Goal: Book appointment/travel/reservation

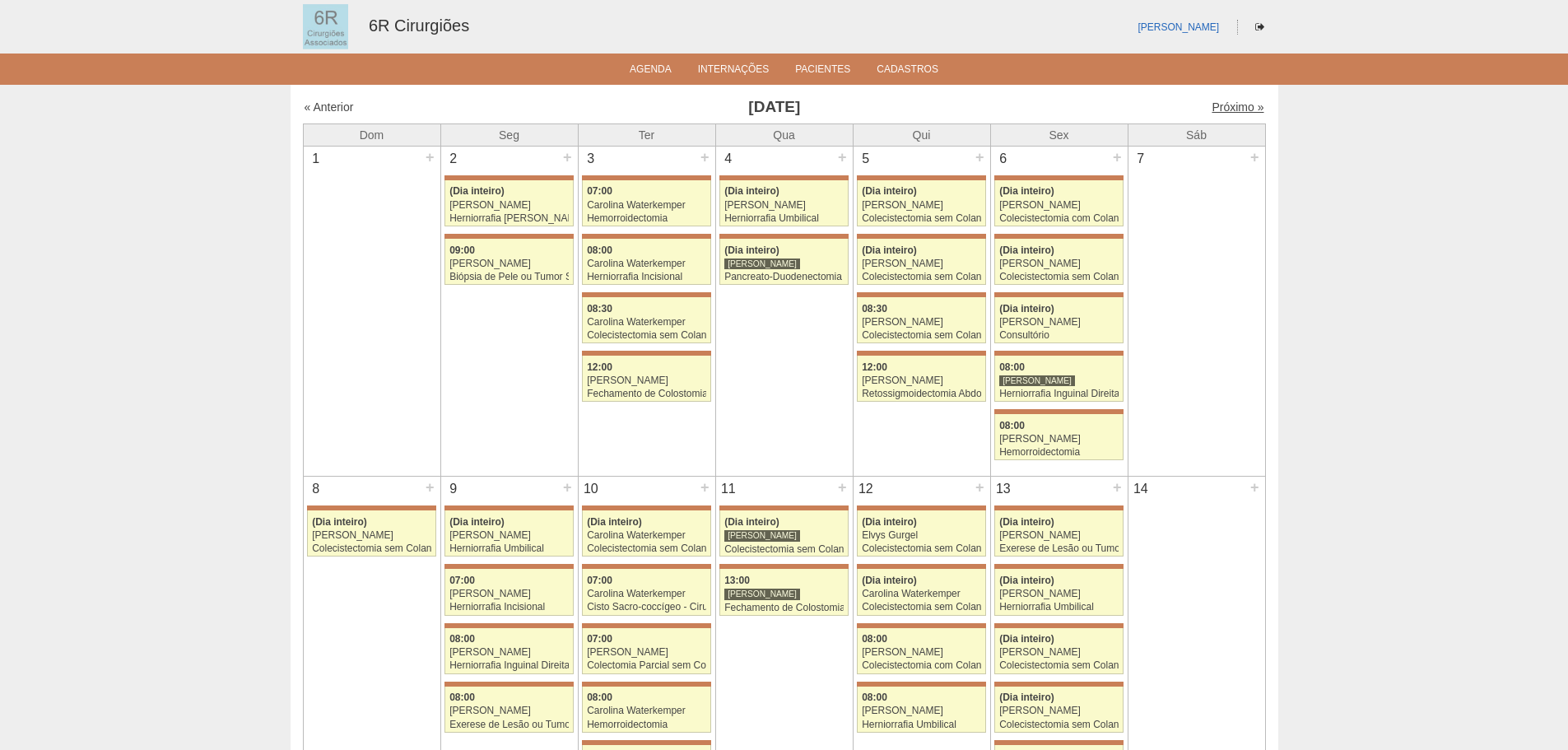
click at [1235, 108] on link "Próximo »" at bounding box center [1237, 107] width 52 height 13
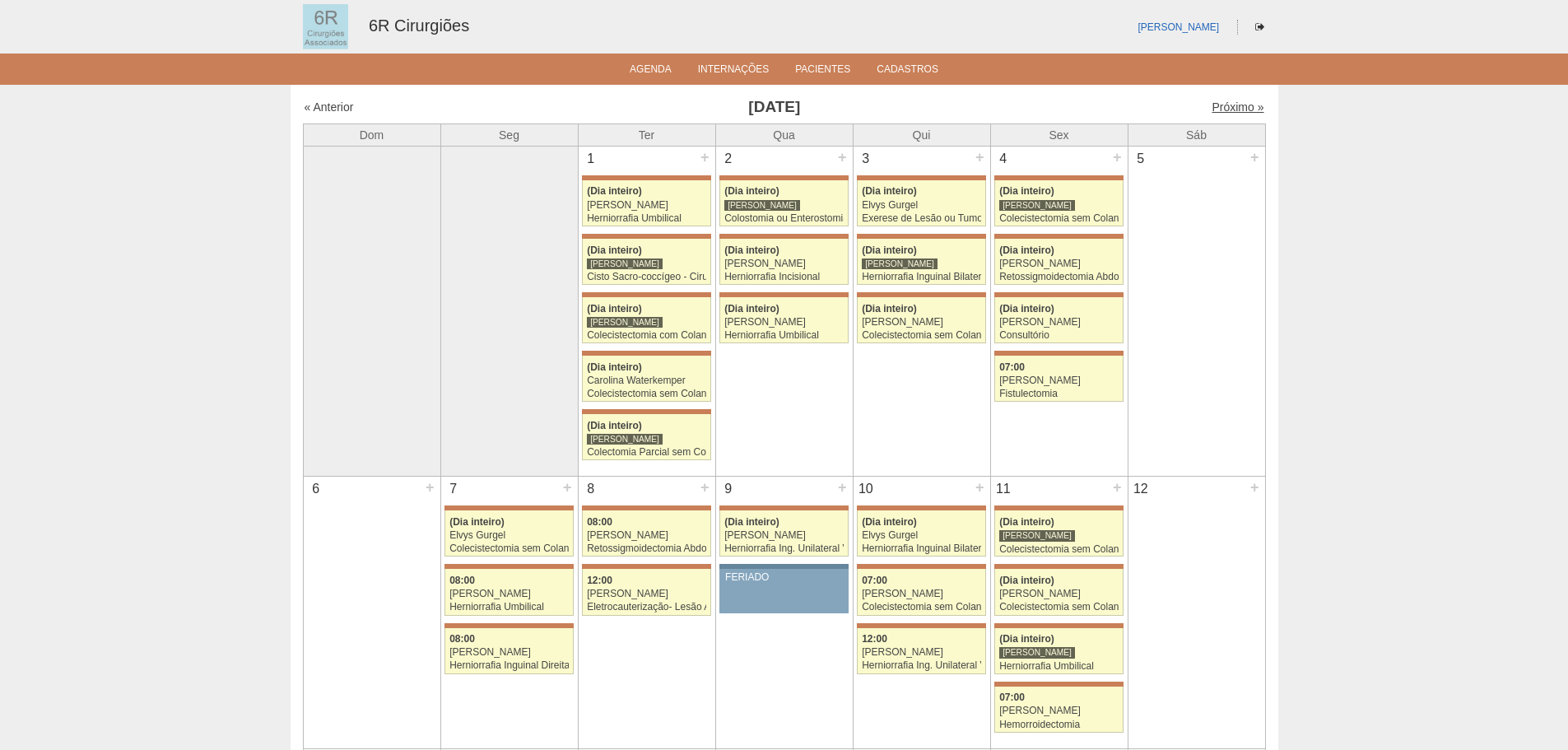
click at [1227, 108] on link "Próximo »" at bounding box center [1237, 107] width 52 height 13
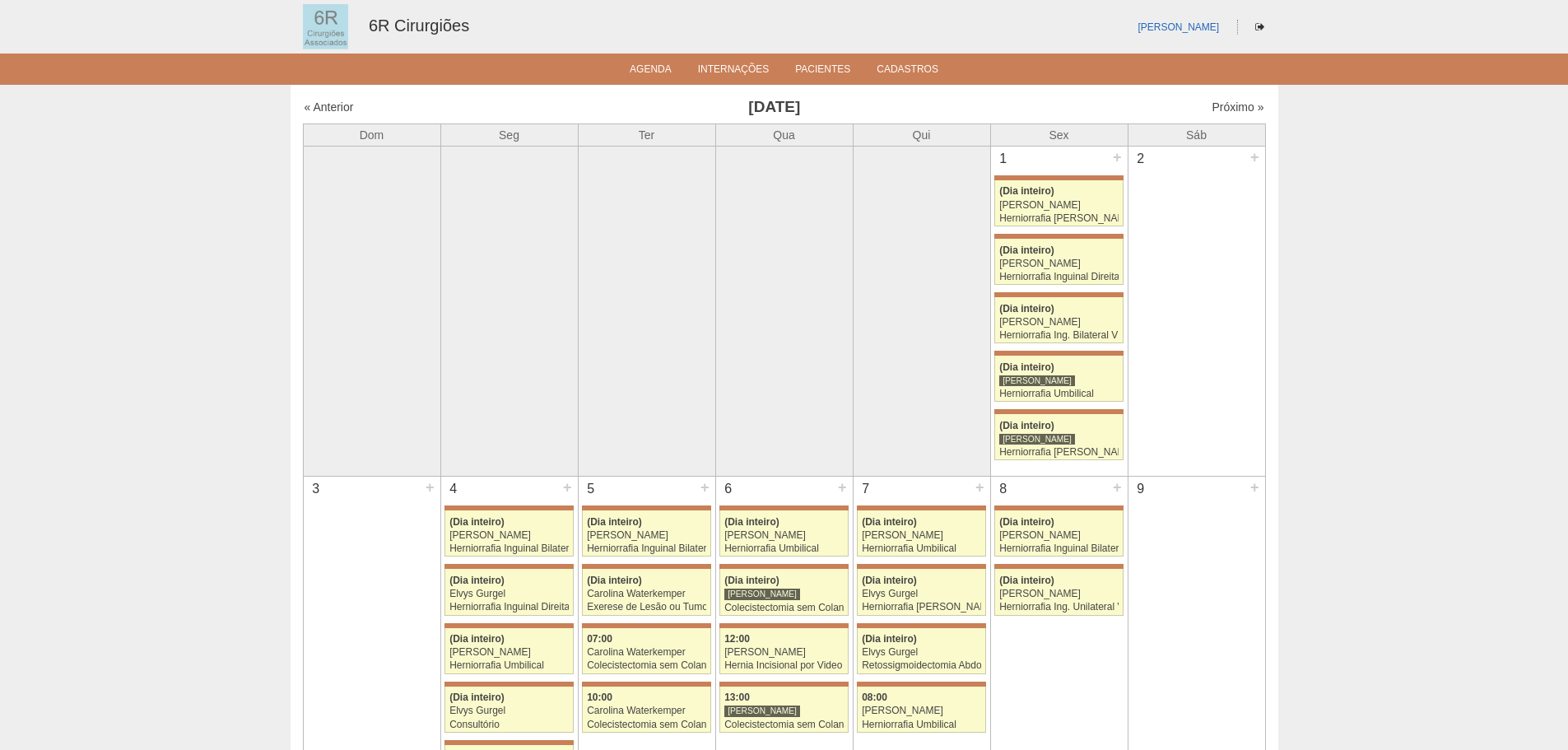
click at [1214, 121] on div "« Anterior Agosto 2025 Próximo »" at bounding box center [784, 110] width 963 height 27
click at [1220, 106] on link "Próximo »" at bounding box center [1237, 107] width 52 height 13
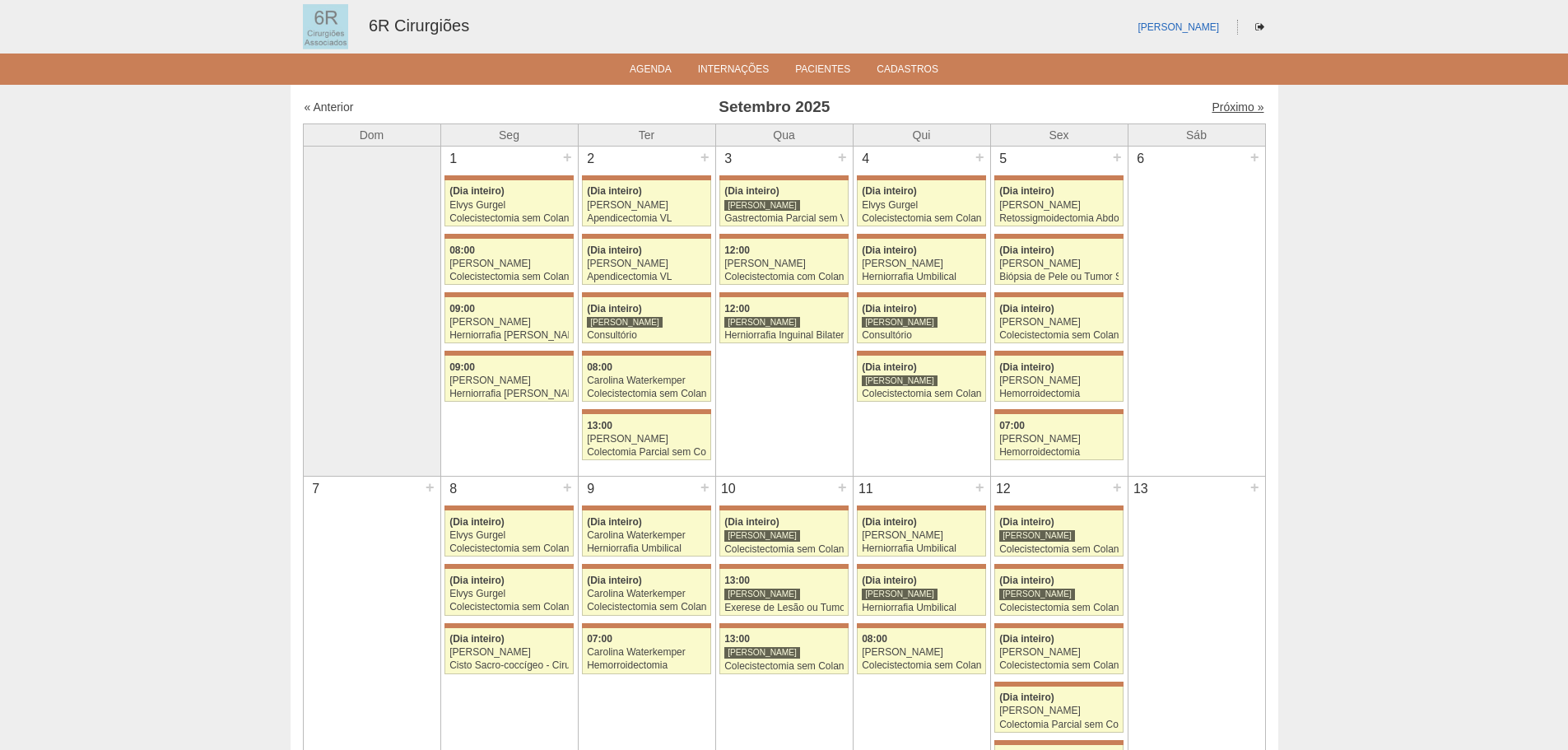
click at [1231, 111] on link "Próximo »" at bounding box center [1237, 107] width 52 height 13
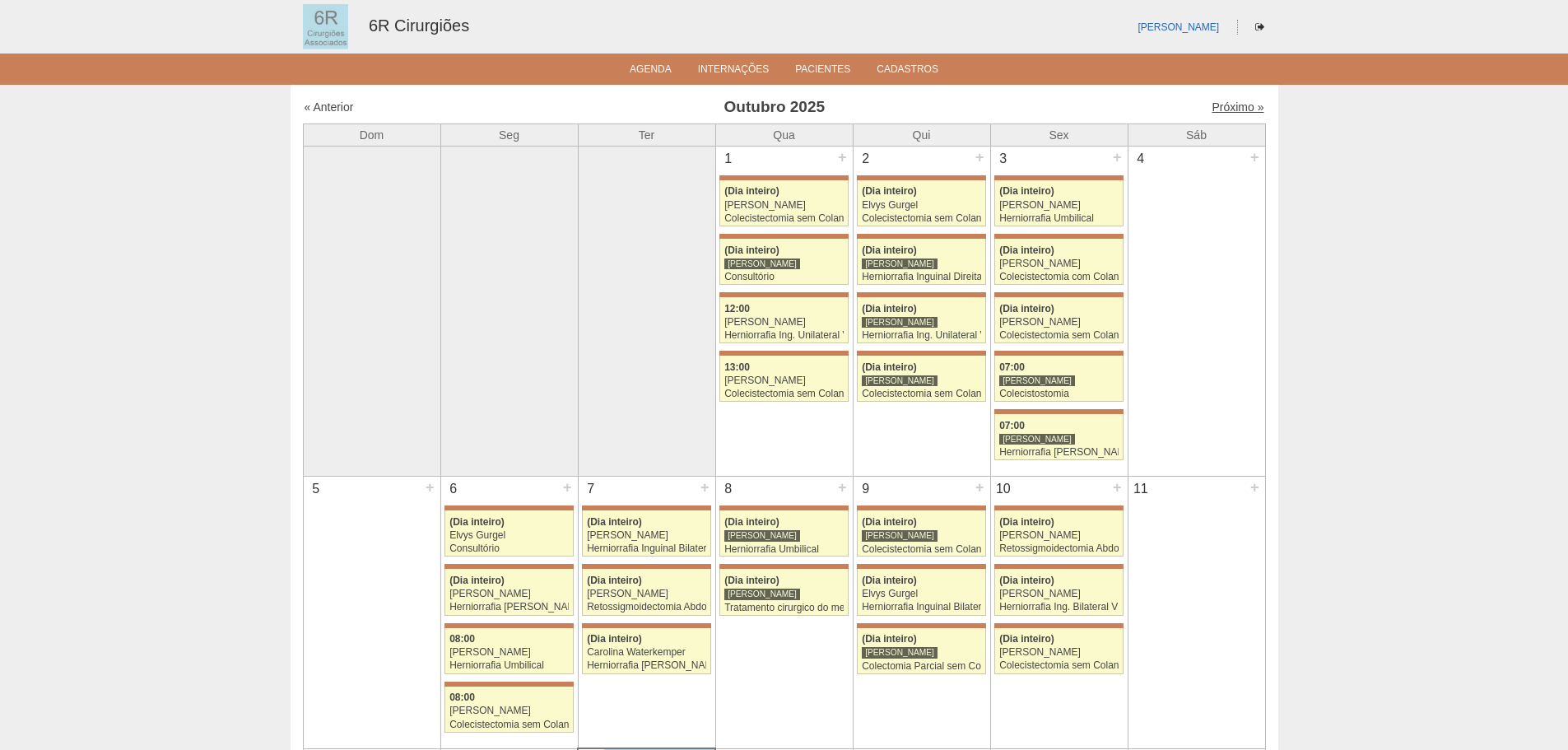
click at [1218, 110] on link "Próximo »" at bounding box center [1237, 107] width 52 height 13
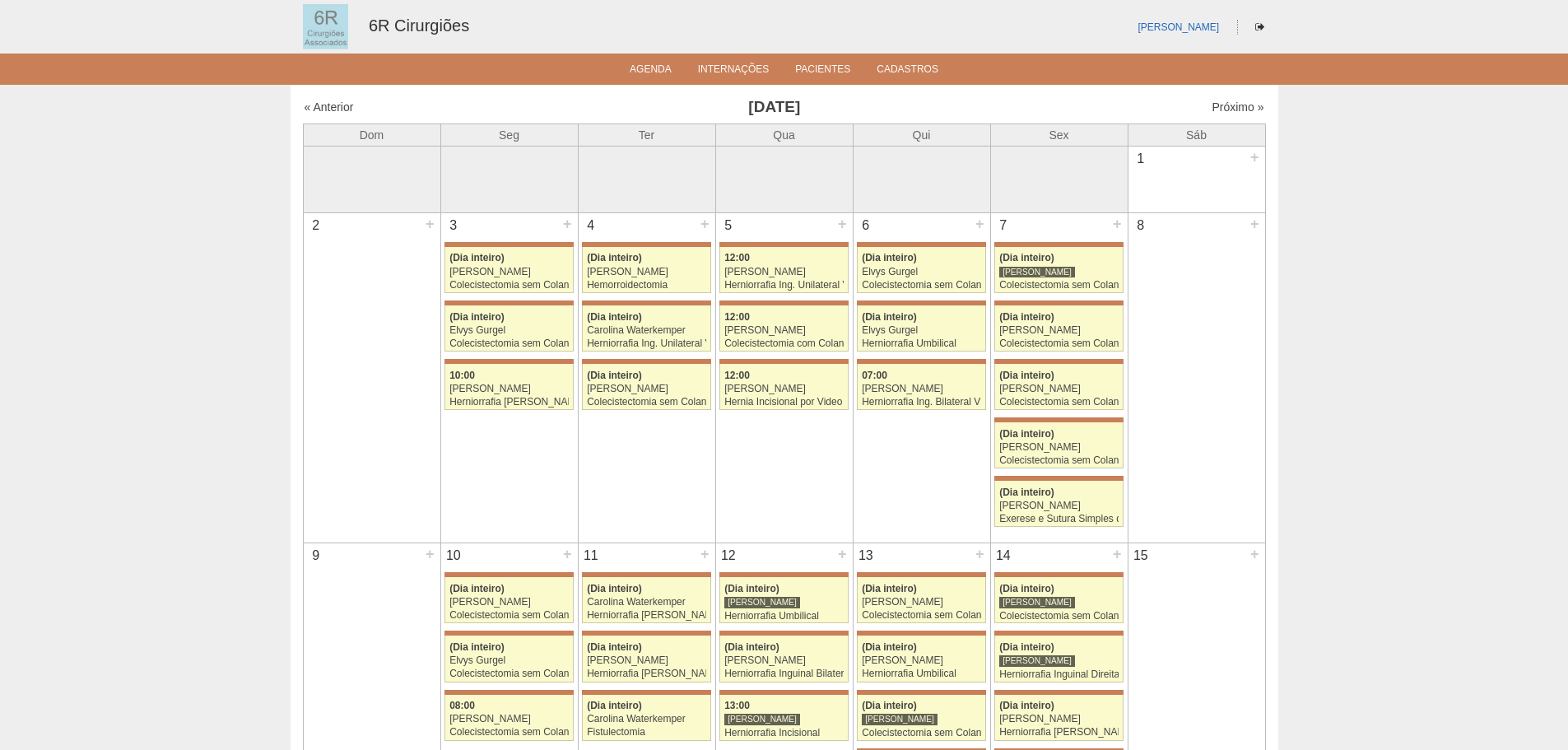
click at [1215, 99] on div "Próximo »" at bounding box center [1149, 106] width 231 height 16
click at [1215, 107] on link "Próximo »" at bounding box center [1237, 107] width 52 height 13
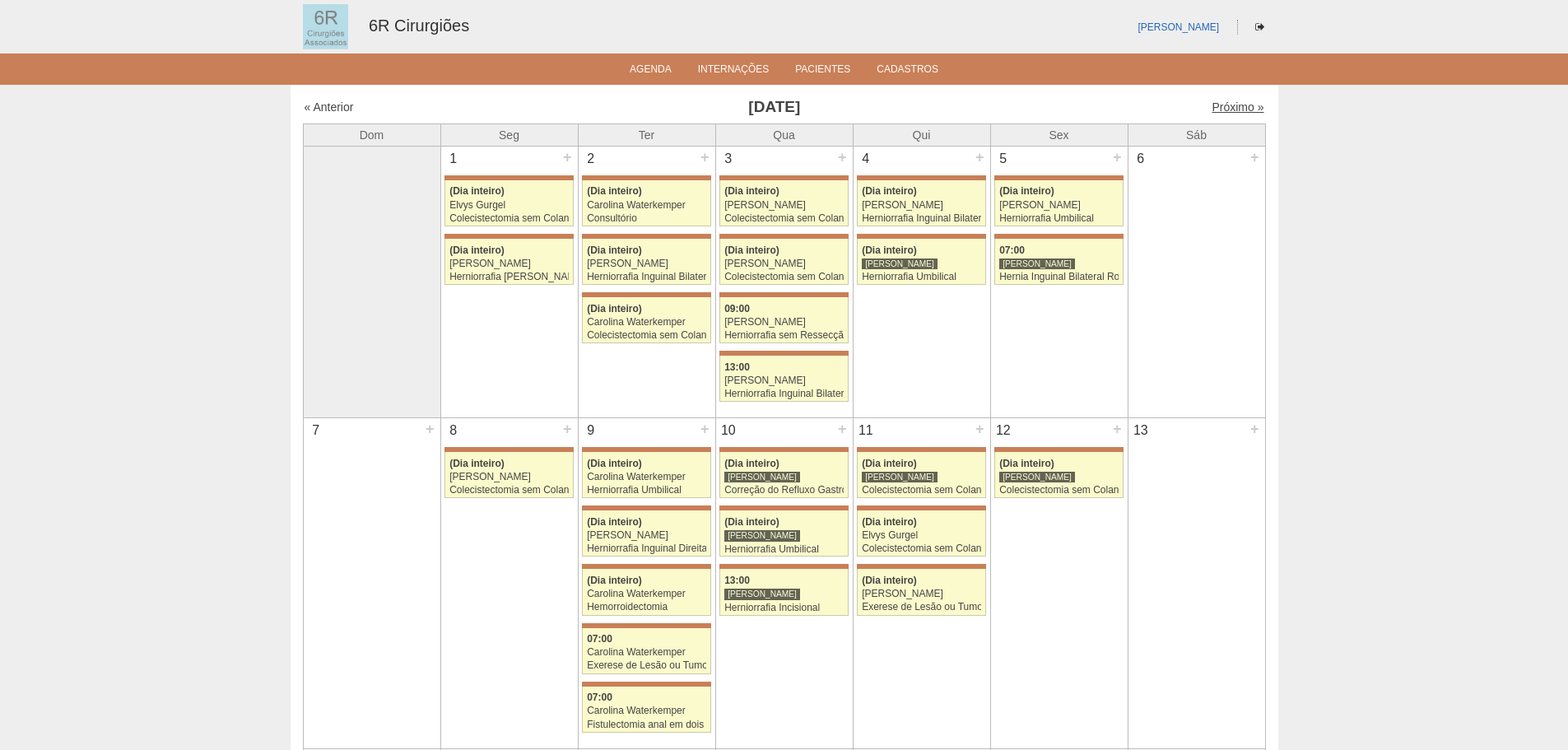
click at [1212, 111] on link "Próximo »" at bounding box center [1237, 107] width 52 height 13
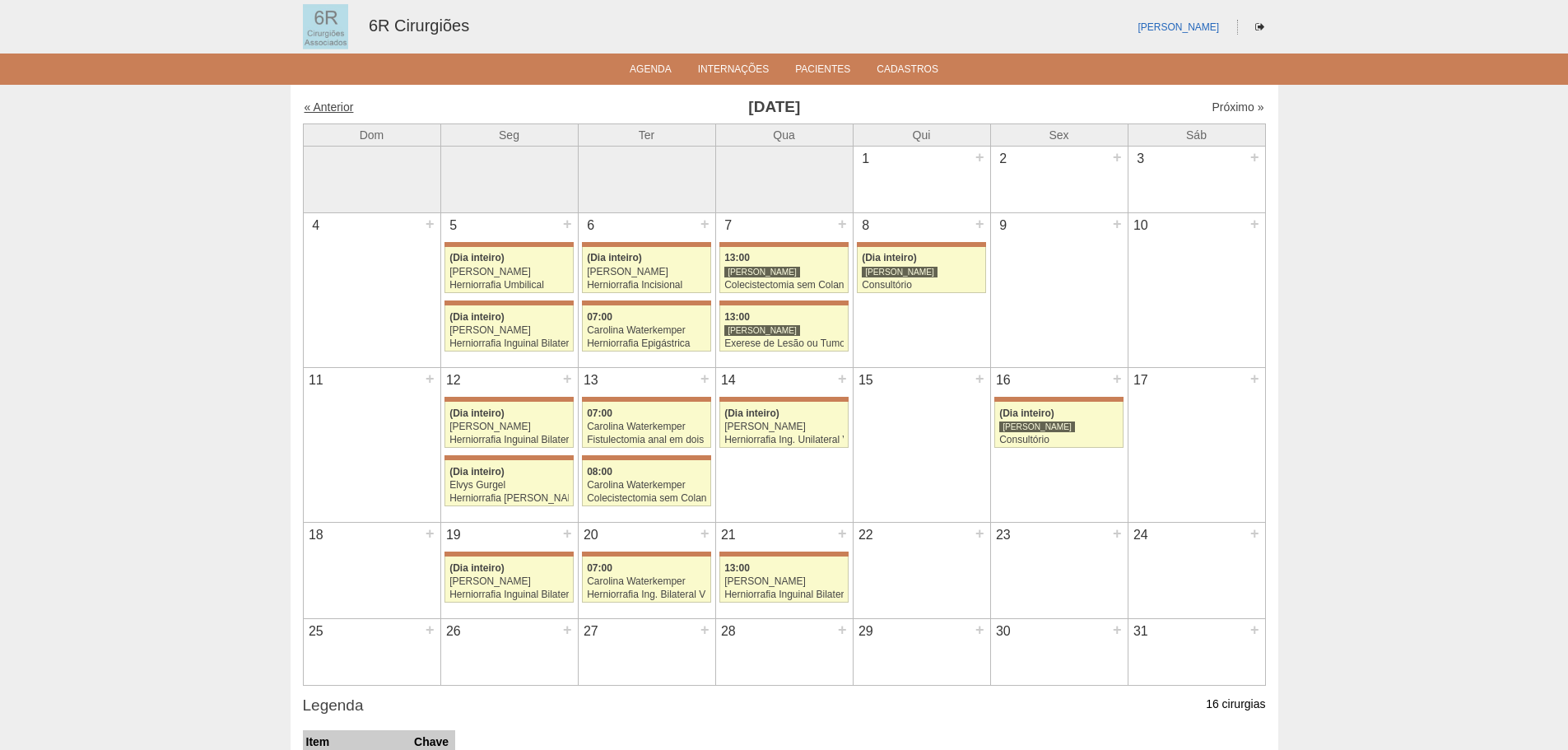
click at [330, 108] on link "« Anterior" at bounding box center [329, 107] width 49 height 13
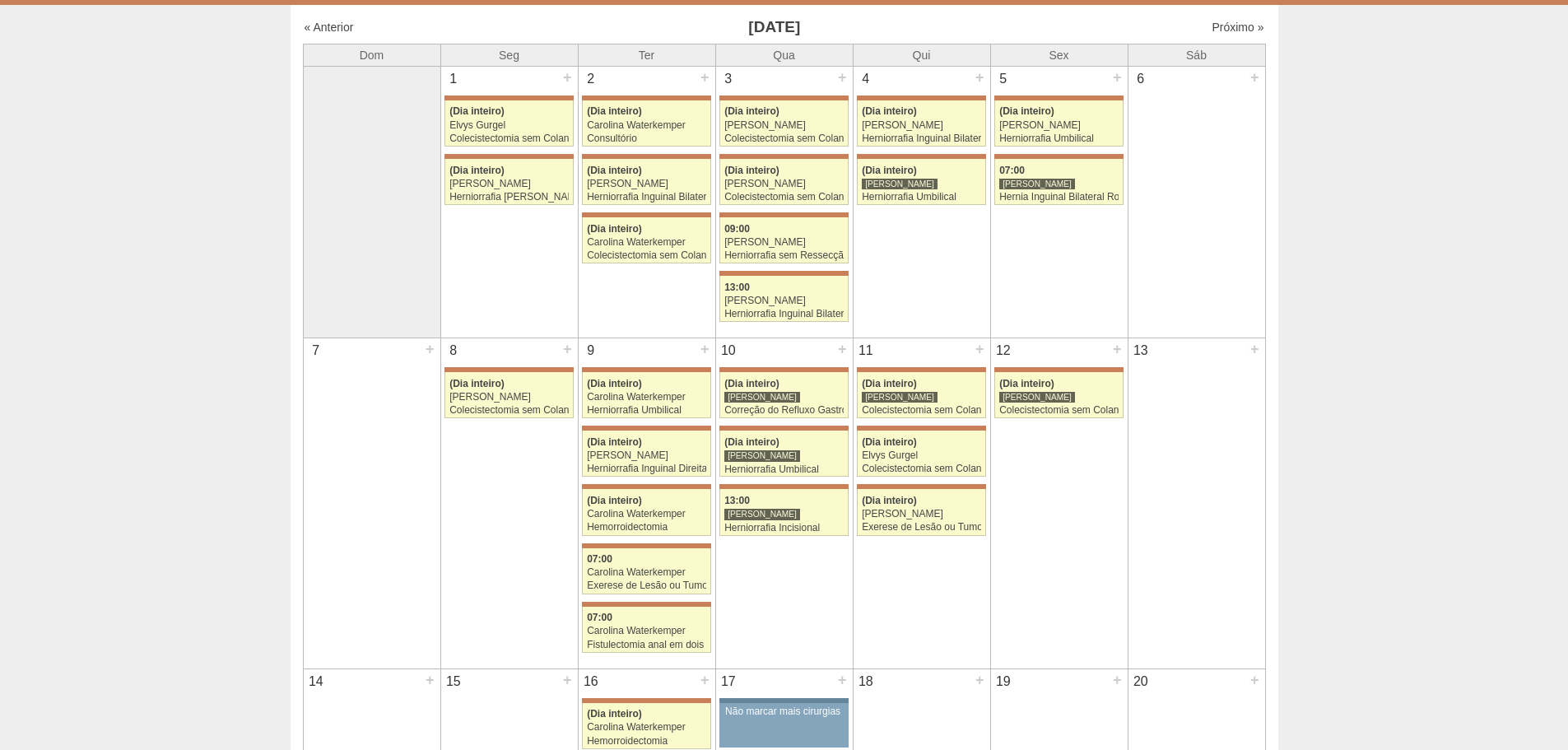
scroll to position [83, 0]
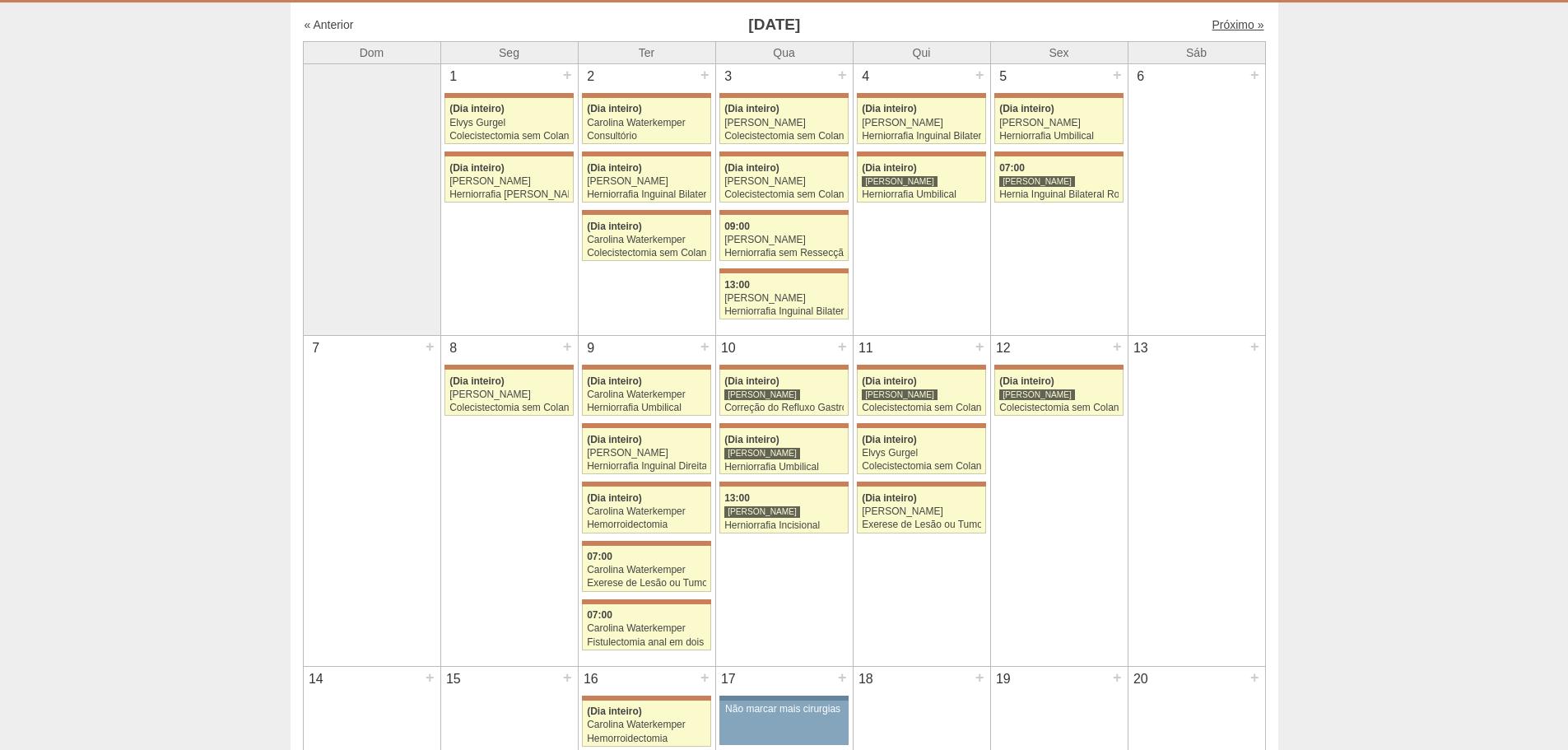
click at [1217, 22] on link "Próximo »" at bounding box center [1237, 25] width 52 height 13
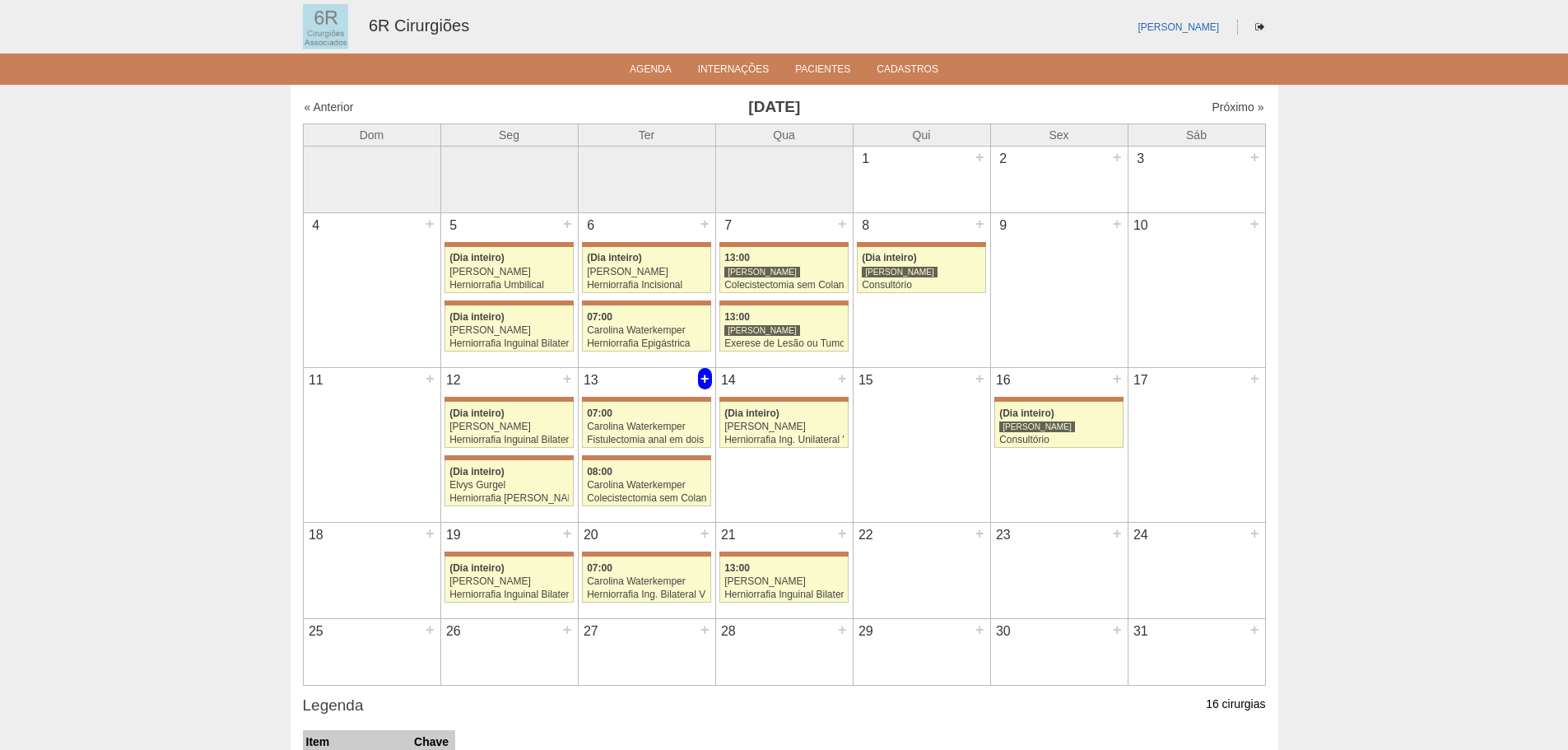
click at [701, 377] on div "+" at bounding box center [705, 378] width 14 height 22
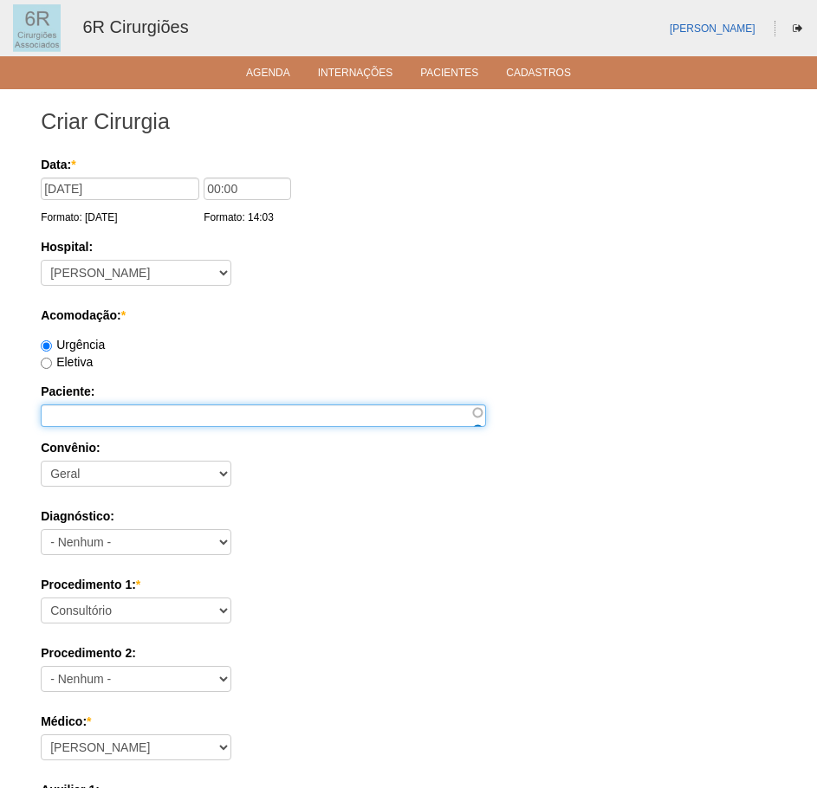
click at [91, 411] on input "Paciente:" at bounding box center [263, 415] width 445 height 23
paste input "[PERSON_NAME]"
type input "[PERSON_NAME]"
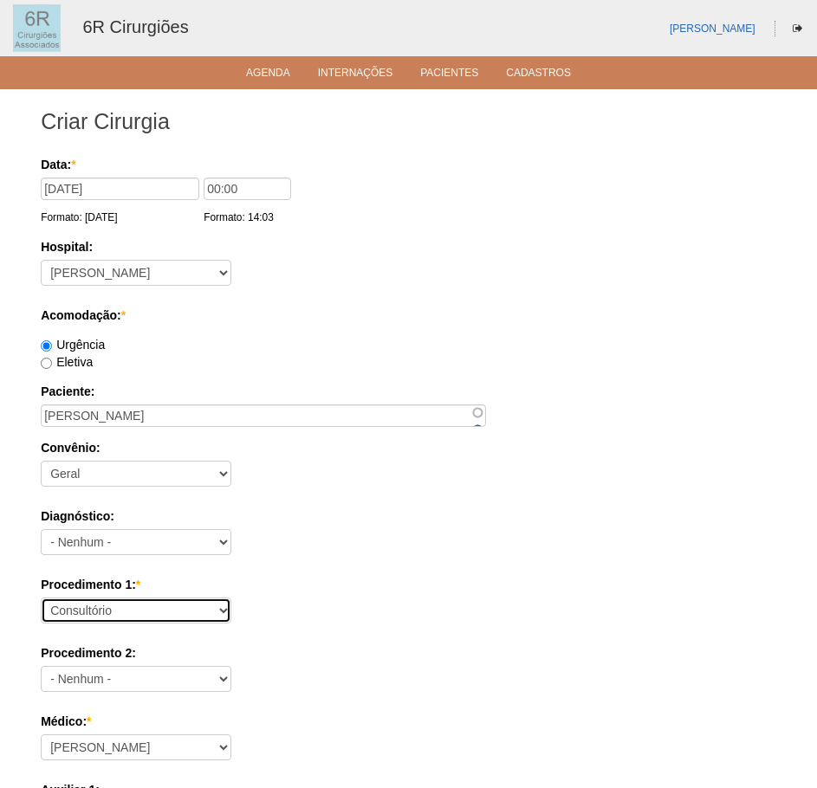
click at [216, 610] on select "Consultório Abscesso Hepático - Drenagem Abscesso perianal Amputação Abdômino P…" at bounding box center [136, 611] width 191 height 26
select select "66551"
click at [41, 598] on select "Consultório Abscesso Hepático - Drenagem Abscesso perianal Amputação Abdômino P…" at bounding box center [136, 611] width 191 height 26
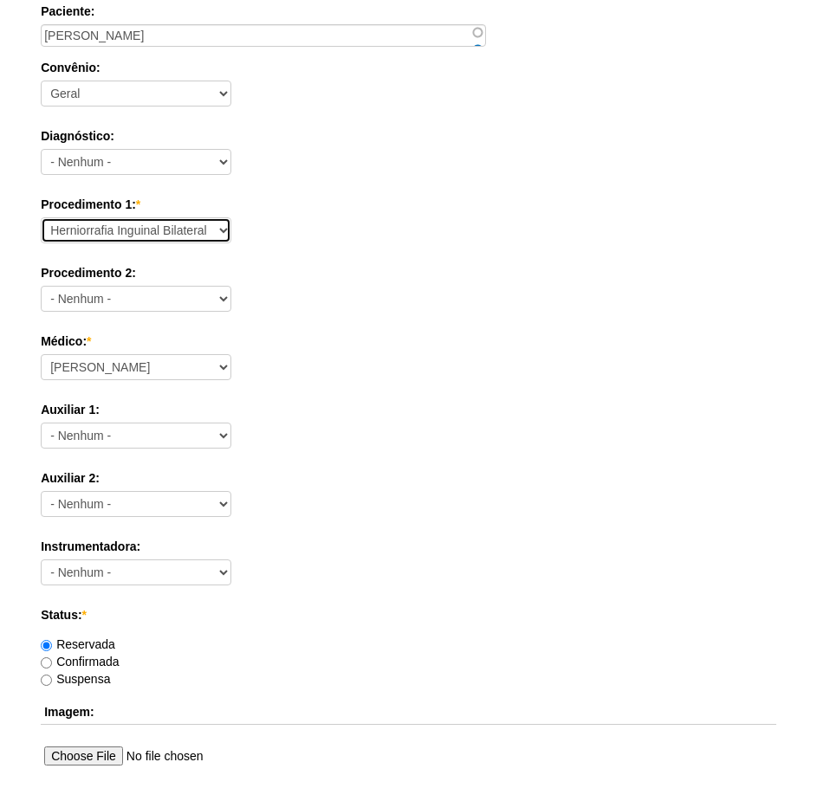
scroll to position [520, 0]
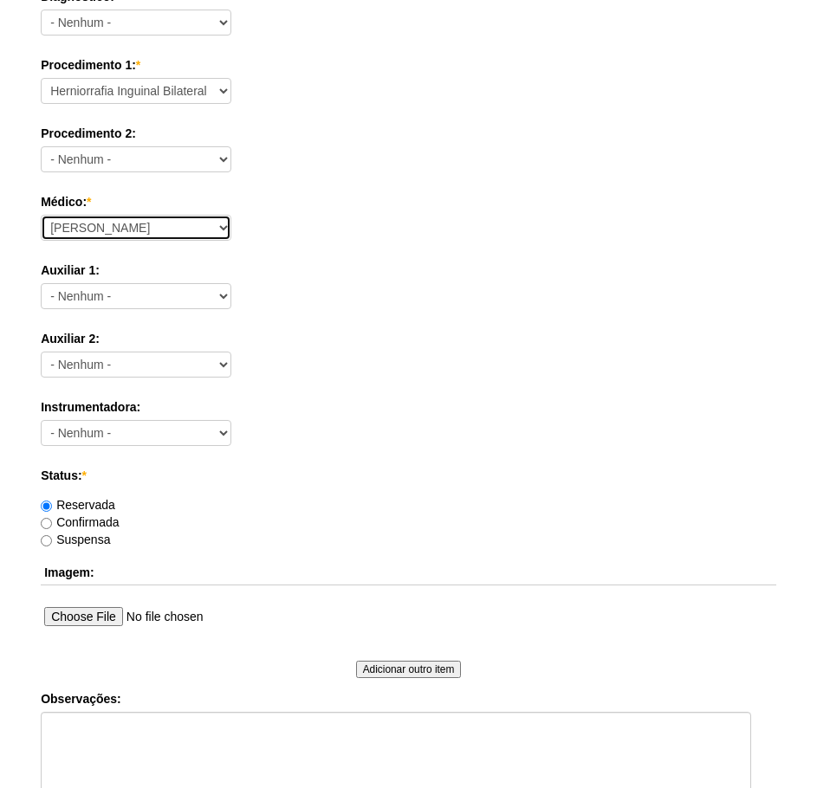
click at [183, 227] on select "Aline Zanon Bariatricas Bruno Bulisani Bruno Oliveira Carolina Waterkemper Elvy…" at bounding box center [136, 228] width 191 height 26
select select "69"
click at [41, 215] on select "Aline Zanon Bariatricas Bruno Bulisani Bruno Oliveira Carolina Waterkemper Elvy…" at bounding box center [136, 228] width 191 height 26
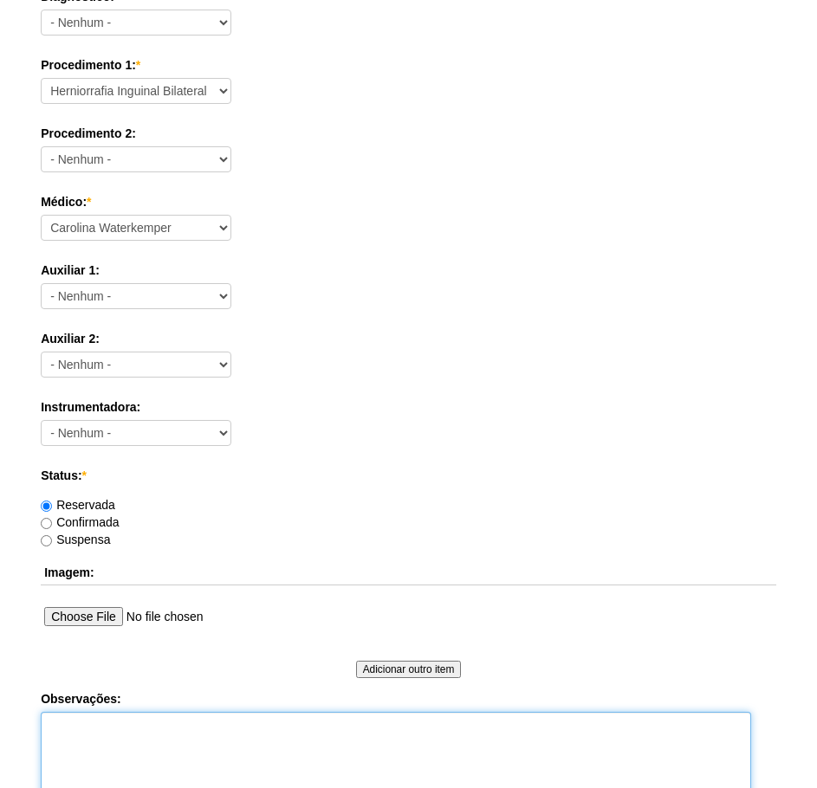
click at [114, 756] on textarea "Observações:" at bounding box center [396, 759] width 710 height 95
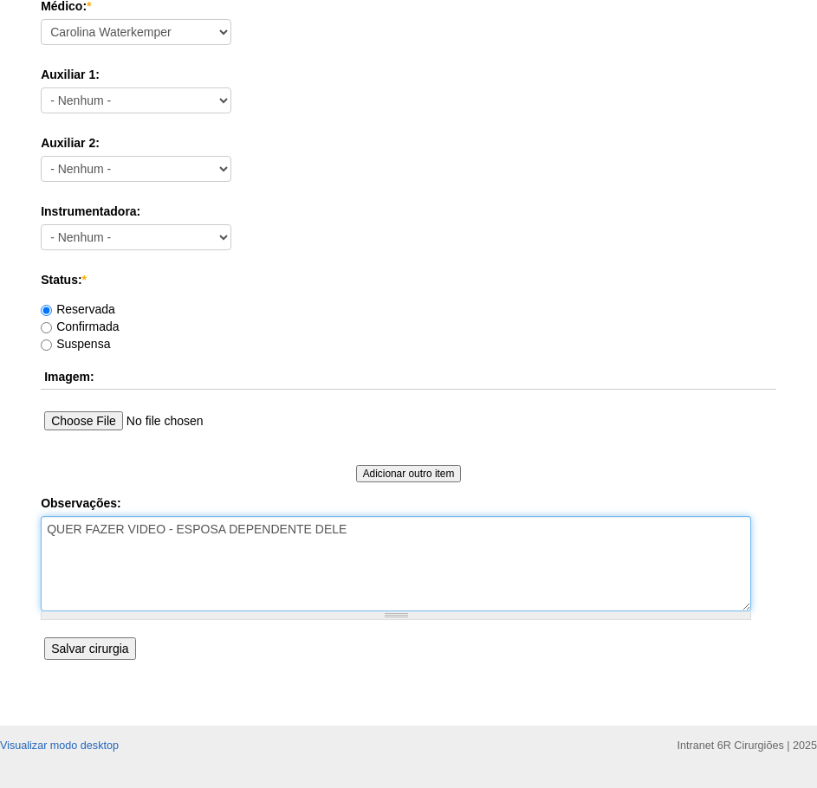
scroll to position [758, 0]
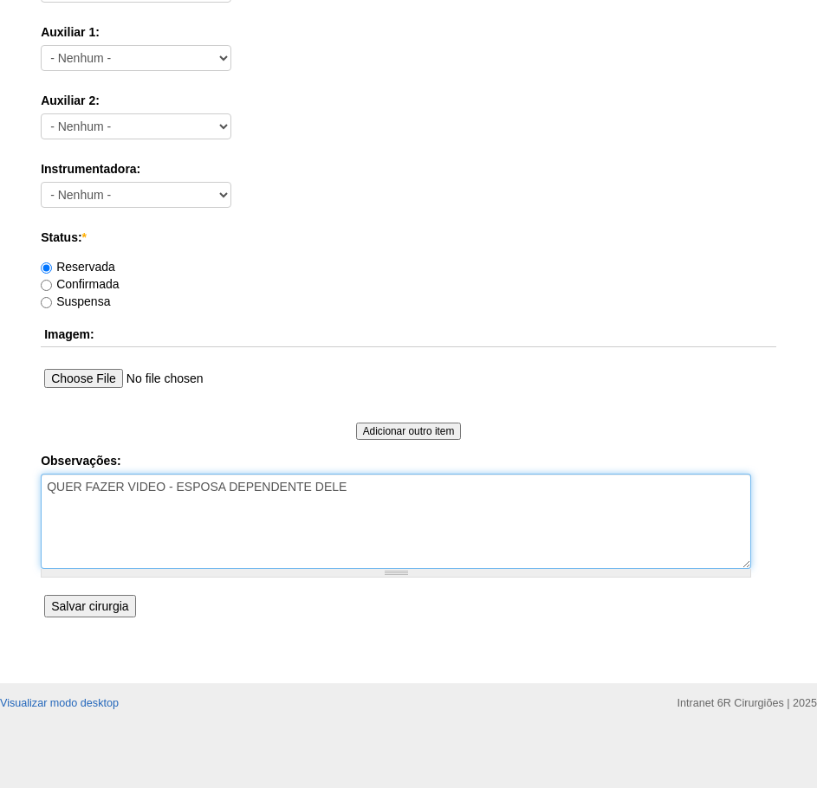
click at [419, 494] on textarea "QUER FAZER VIDEO - ESPOSA DEPENDENTE DELE" at bounding box center [396, 521] width 710 height 95
type textarea "QUER FAZER VIDEO - ESPOSA DEPENDENTE DELE - CONFERIR COM DRA CAROLINA"
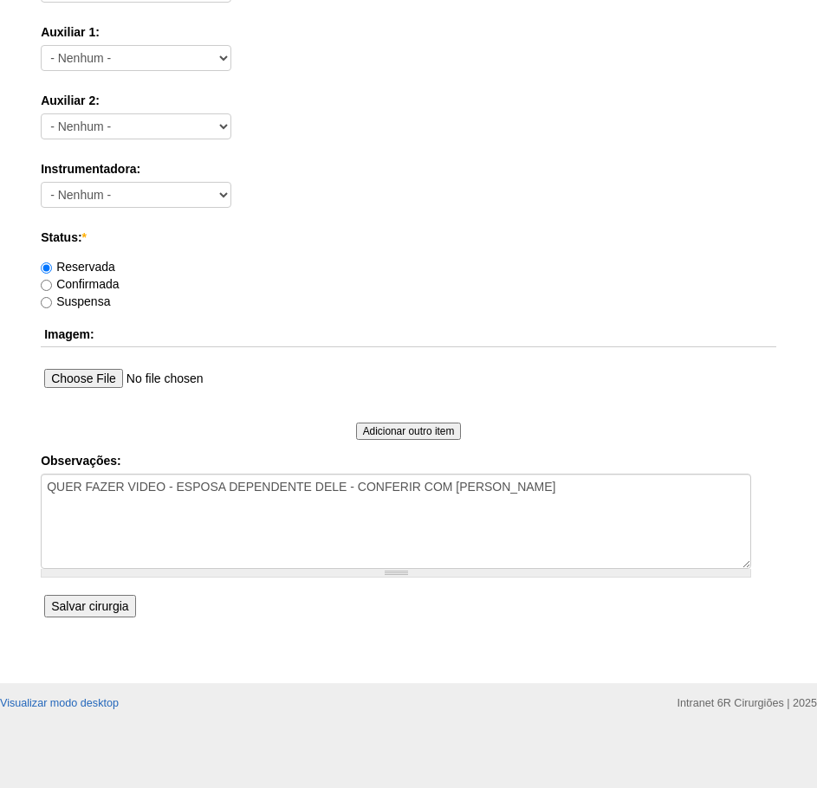
click at [113, 612] on input "Salvar cirurgia" at bounding box center [89, 606] width 91 height 23
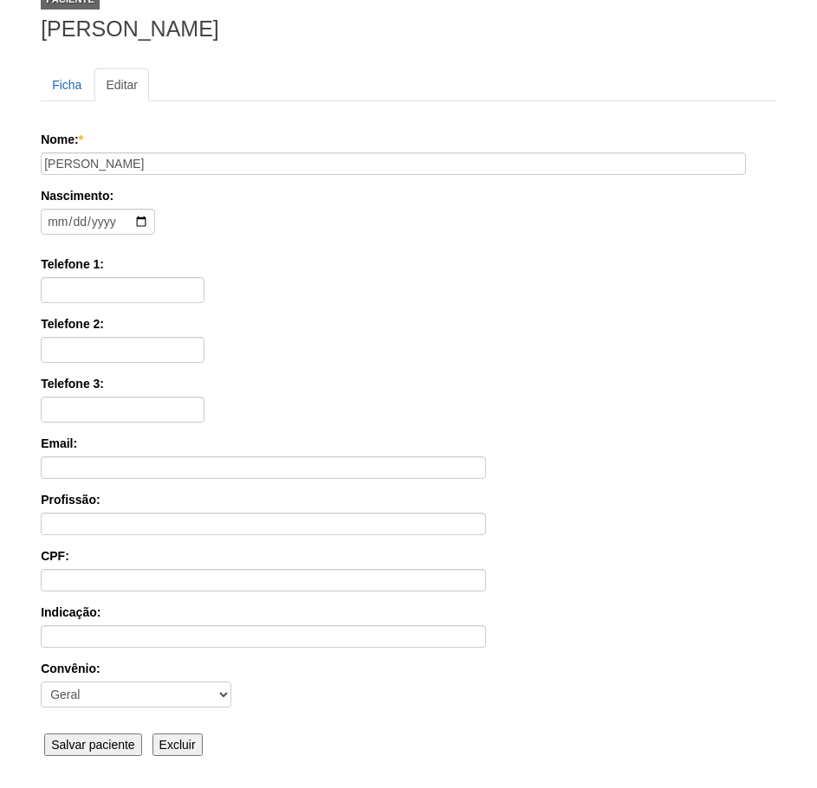
scroll to position [269, 0]
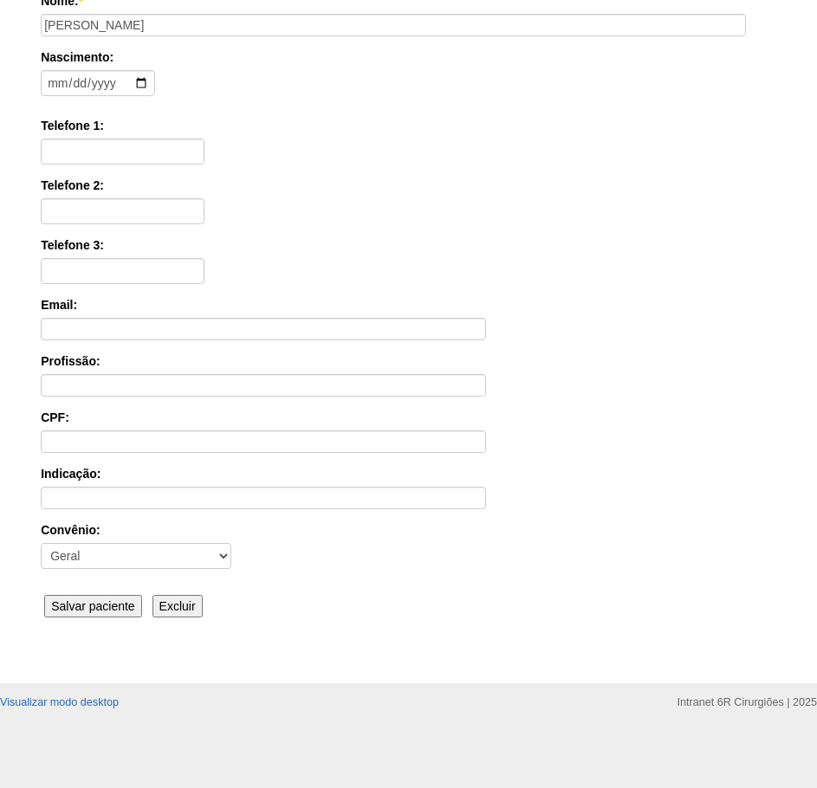
click at [121, 604] on input "Salvar paciente" at bounding box center [93, 606] width 98 height 23
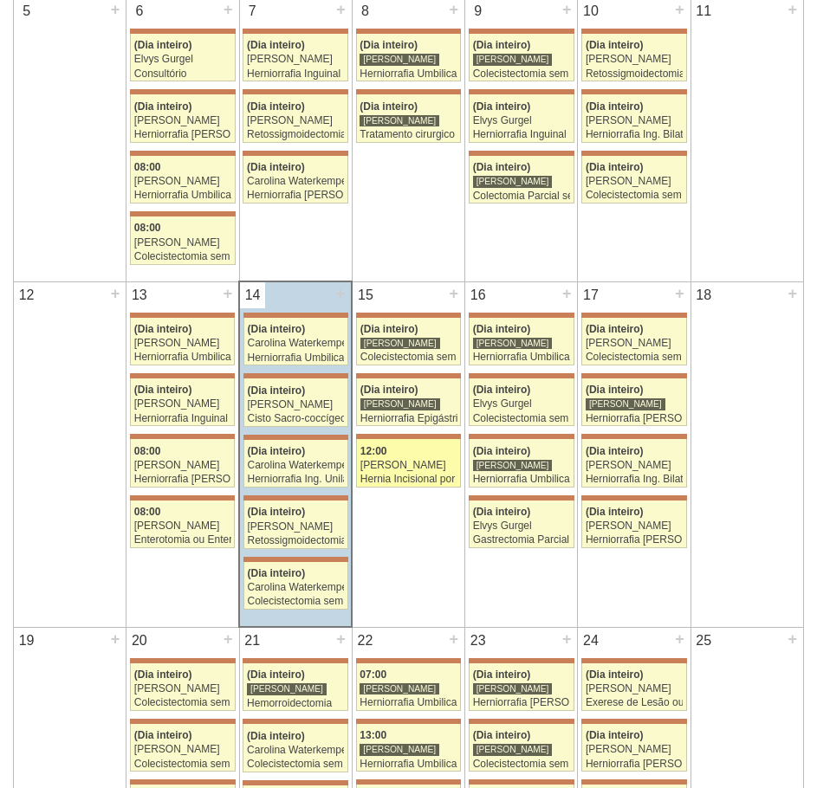
scroll to position [606, 0]
